Goal: Information Seeking & Learning: Find specific fact

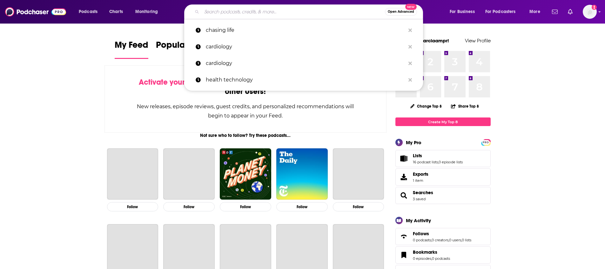
click at [256, 12] on input "Search podcasts, credits, & more..." at bounding box center [293, 12] width 183 height 10
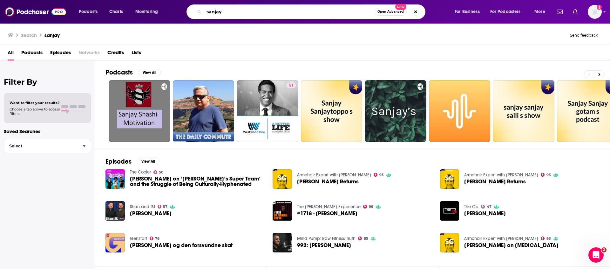
click at [236, 12] on input "sanjay" at bounding box center [289, 12] width 171 height 10
type input "[PERSON_NAME]"
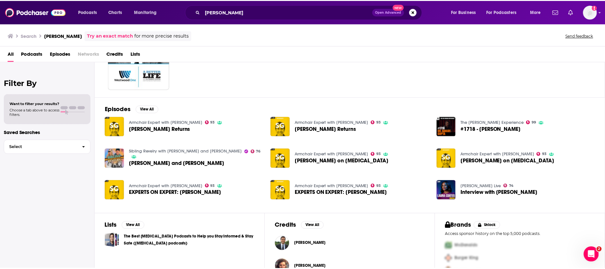
scroll to position [70, 0]
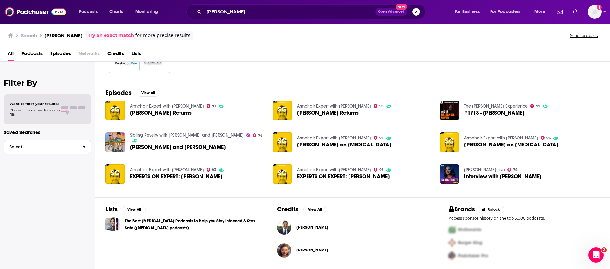
click at [310, 225] on span "[PERSON_NAME]" at bounding box center [313, 226] width 32 height 5
